Goal: Check status: Check status

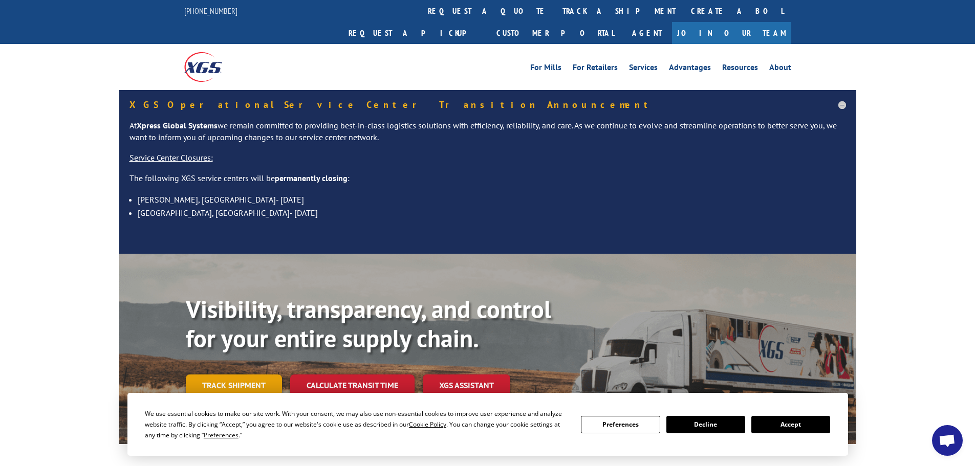
click at [263, 375] on link "Track shipment" at bounding box center [234, 386] width 96 height 22
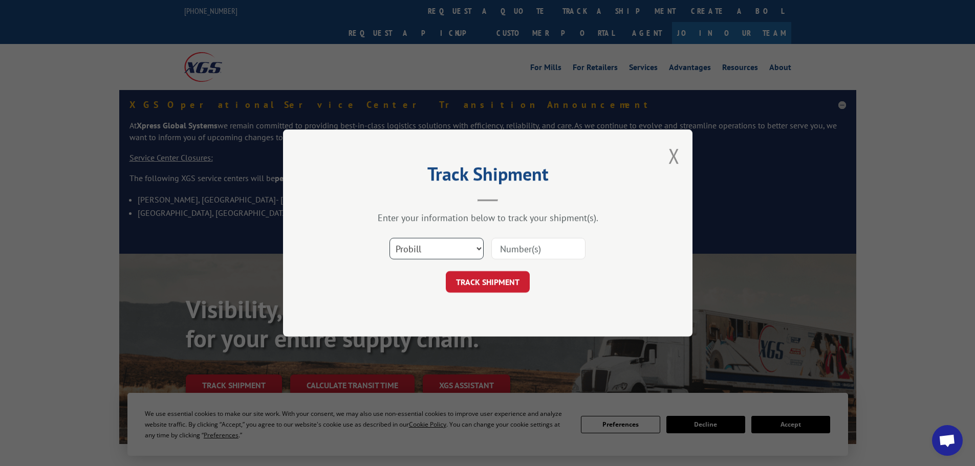
click at [430, 245] on select "Select category... Probill BOL PO" at bounding box center [437, 249] width 94 height 22
select select "bol"
click at [390, 238] on select "Select category... Probill BOL PO" at bounding box center [437, 249] width 94 height 22
click at [497, 246] on input at bounding box center [539, 249] width 94 height 22
paste input "5090319"
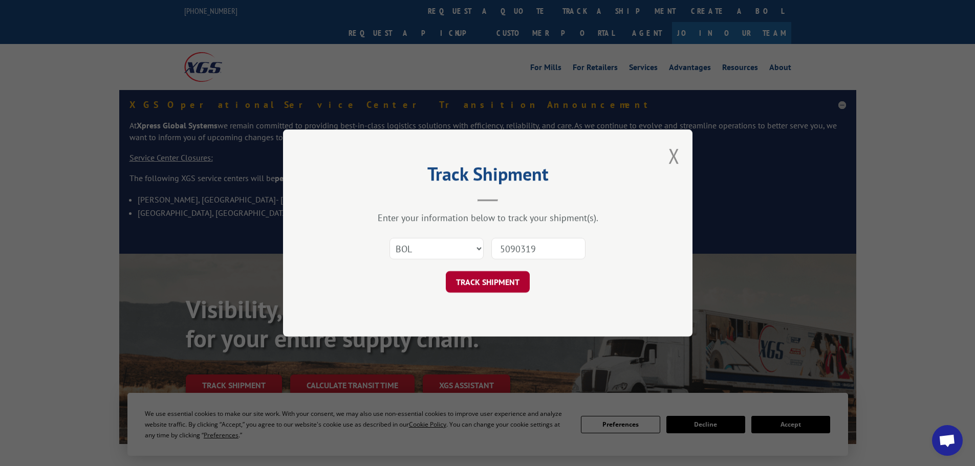
type input "5090319"
click at [476, 286] on button "TRACK SHIPMENT" at bounding box center [488, 282] width 84 height 22
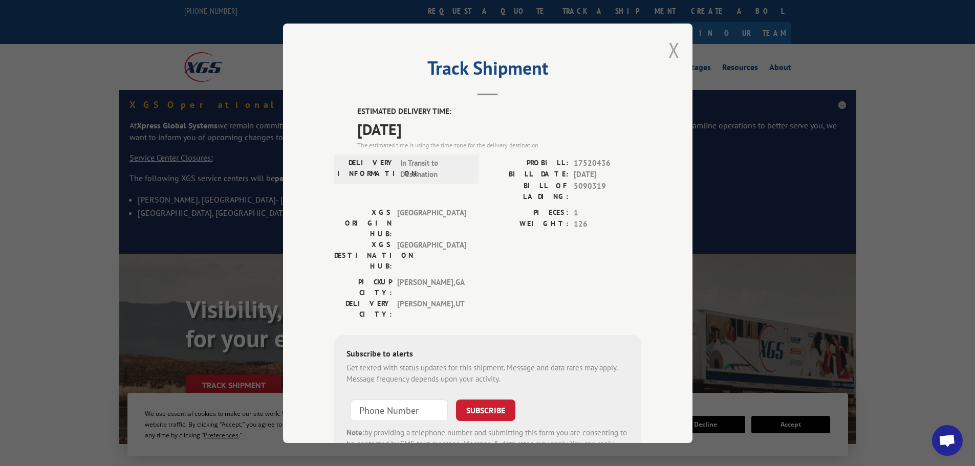
click at [672, 52] on button "Close modal" at bounding box center [674, 49] width 11 height 27
